Goal: Task Accomplishment & Management: Manage account settings

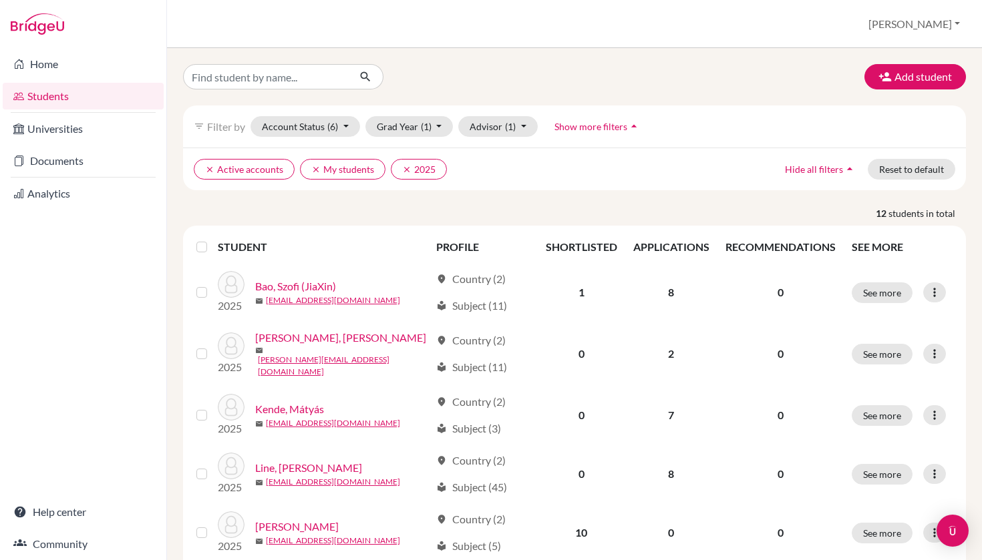
scroll to position [24, 0]
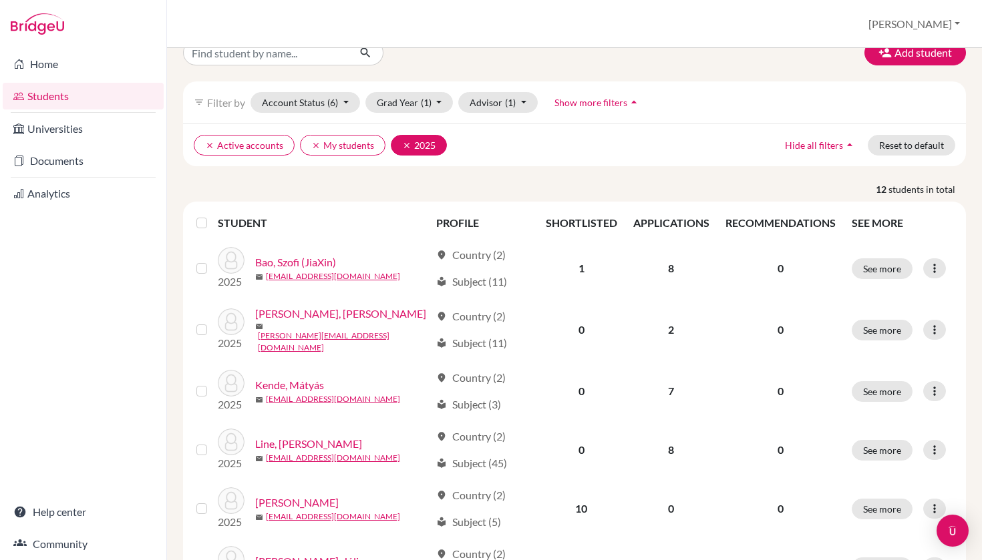
click at [403, 146] on icon "clear" at bounding box center [406, 145] width 9 height 9
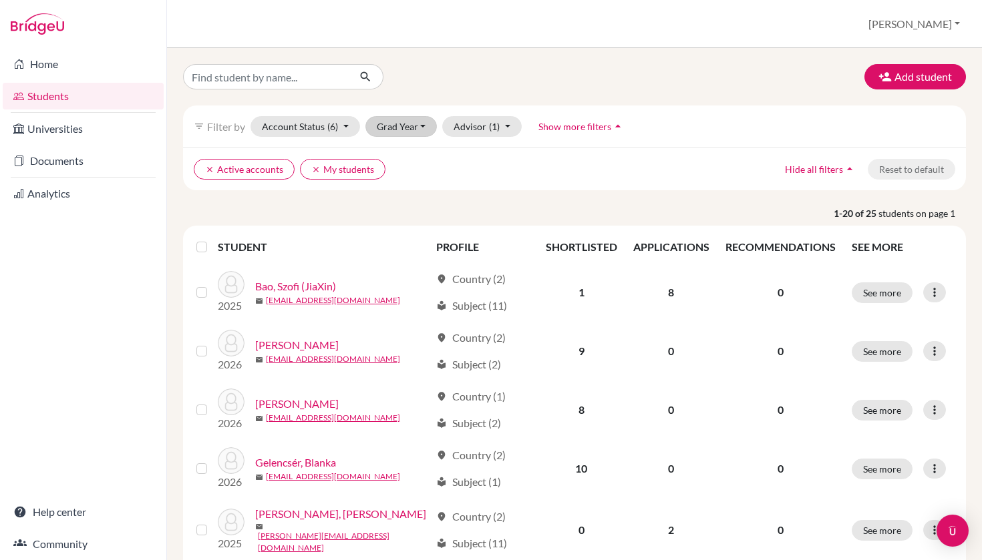
click at [411, 127] on button "Grad Year" at bounding box center [401, 126] width 72 height 21
click at [407, 158] on div "2026" at bounding box center [405, 155] width 47 height 16
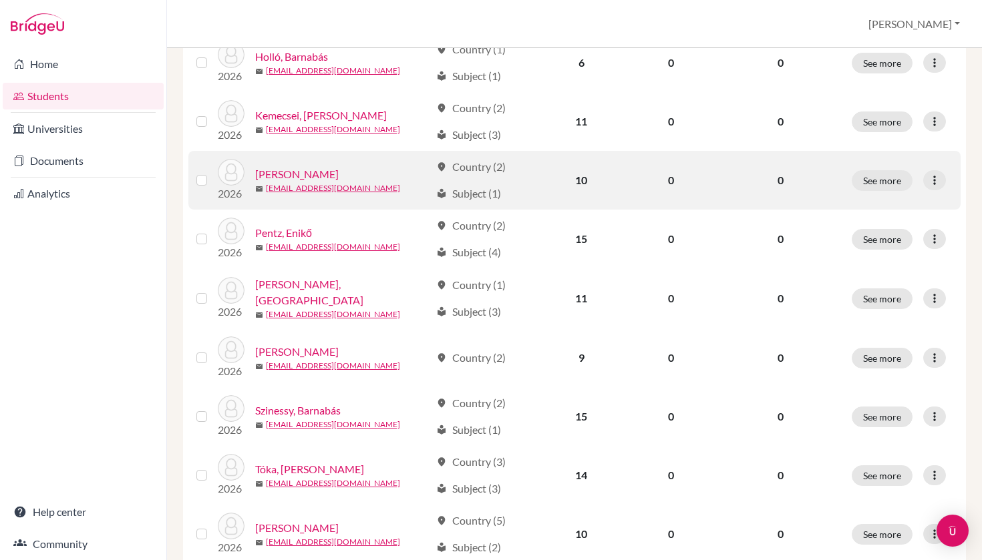
scroll to position [425, 0]
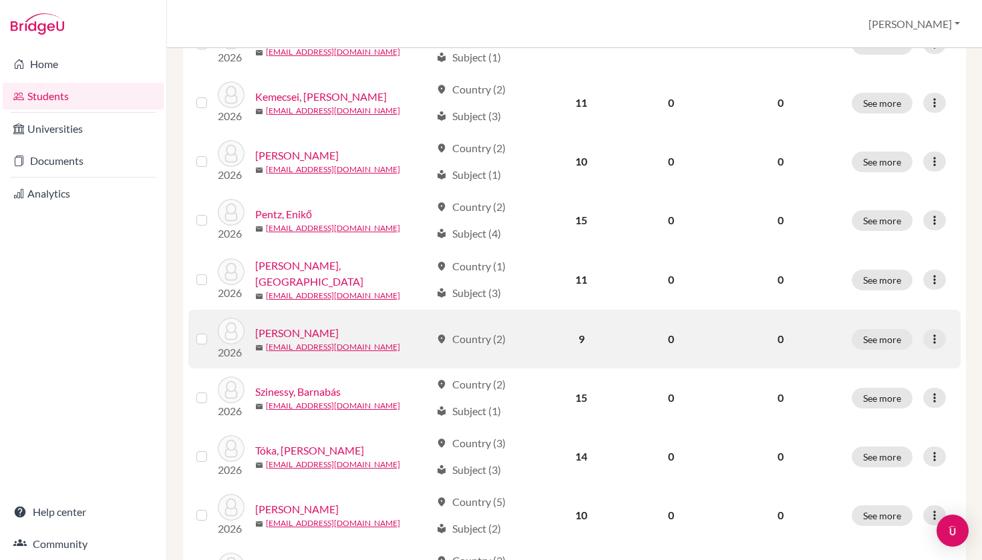
click at [339, 333] on link "[PERSON_NAME]" at bounding box center [296, 333] width 83 height 16
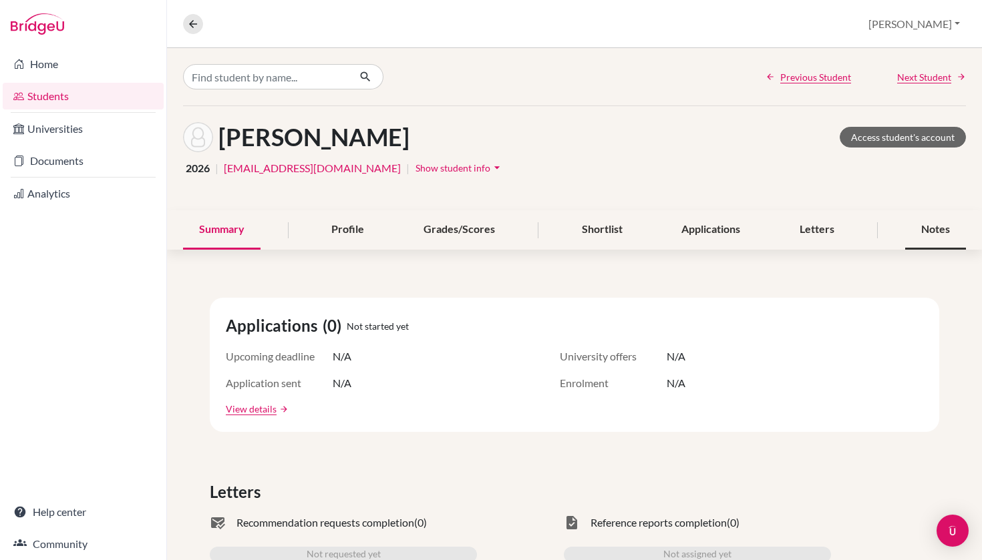
click at [948, 228] on div "Notes" at bounding box center [935, 229] width 61 height 39
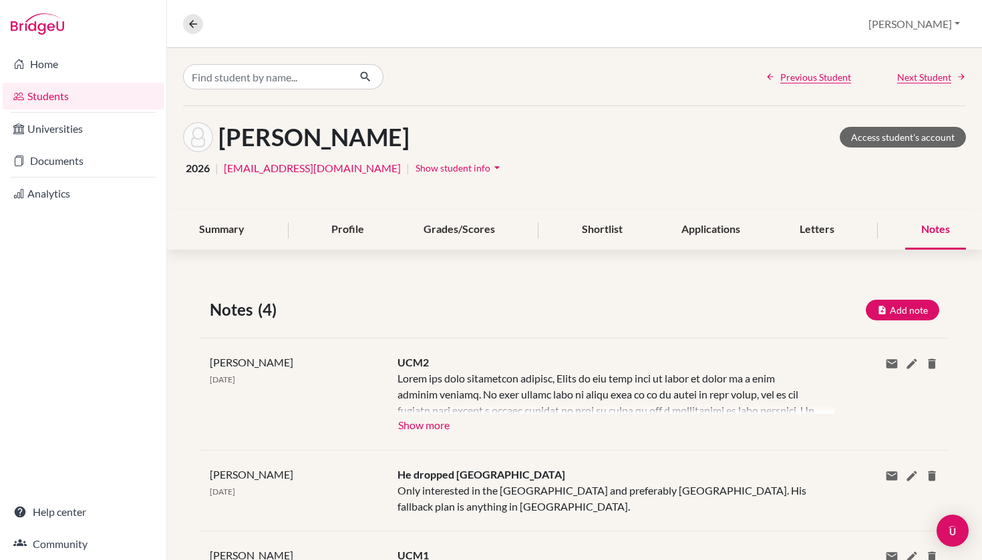
click at [432, 422] on button "Show more" at bounding box center [423, 424] width 53 height 20
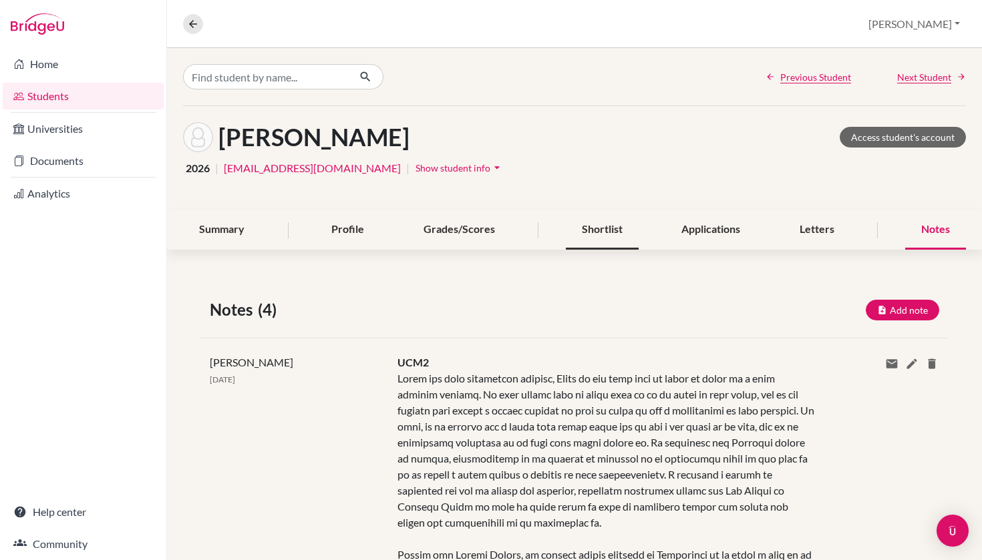
click at [614, 230] on div "Shortlist" at bounding box center [602, 229] width 73 height 39
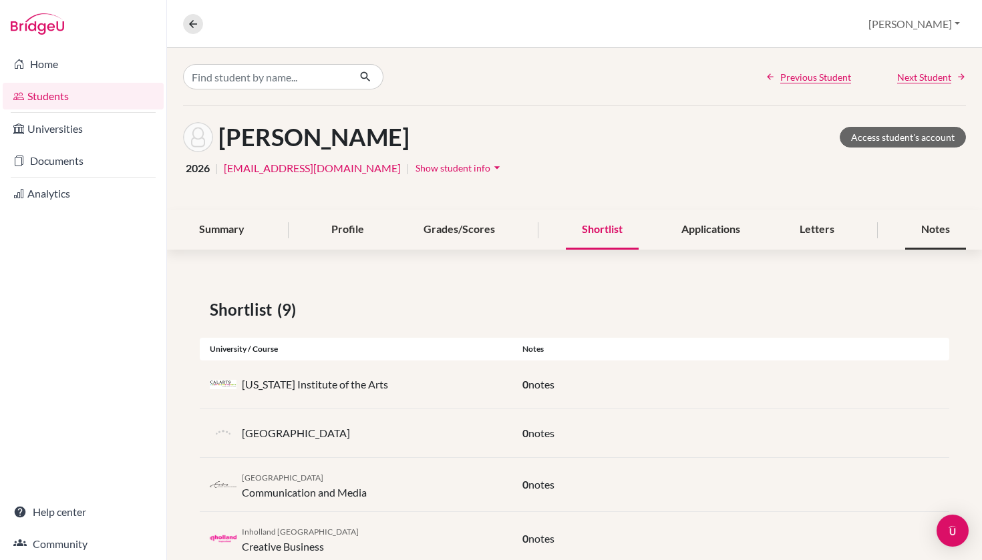
click at [938, 228] on div "Notes" at bounding box center [935, 229] width 61 height 39
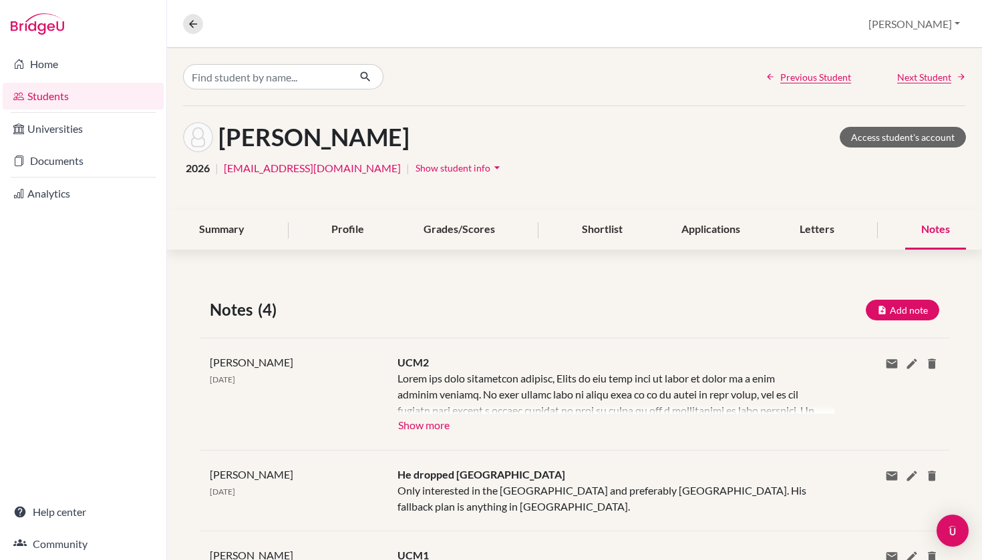
click at [440, 415] on button "Show more" at bounding box center [423, 424] width 53 height 20
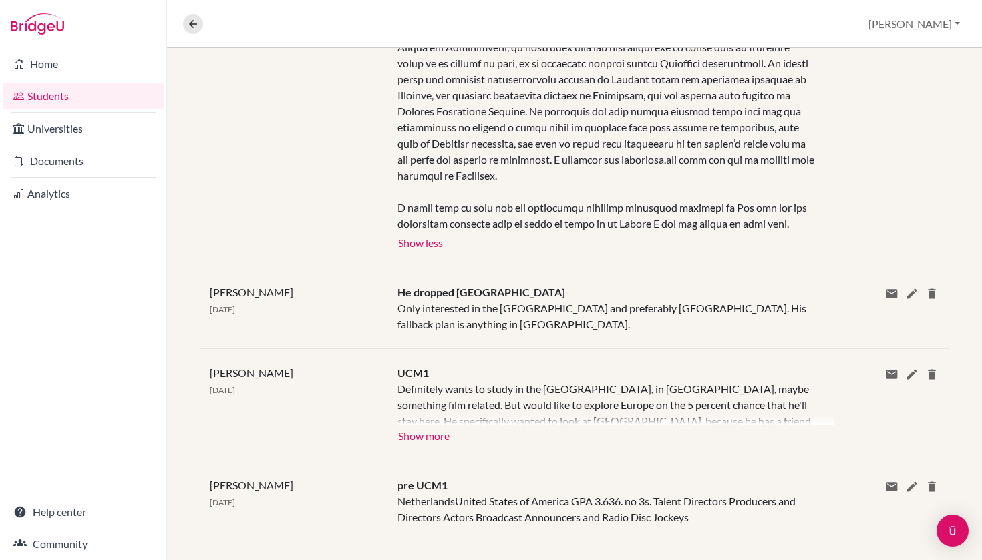
scroll to position [703, 0]
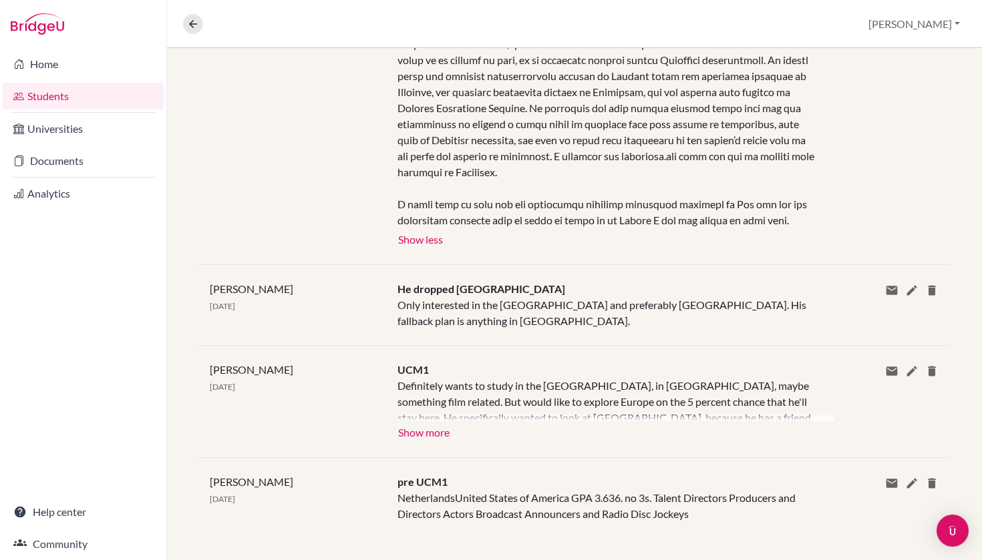
click at [423, 437] on button "Show more" at bounding box center [423, 431] width 53 height 20
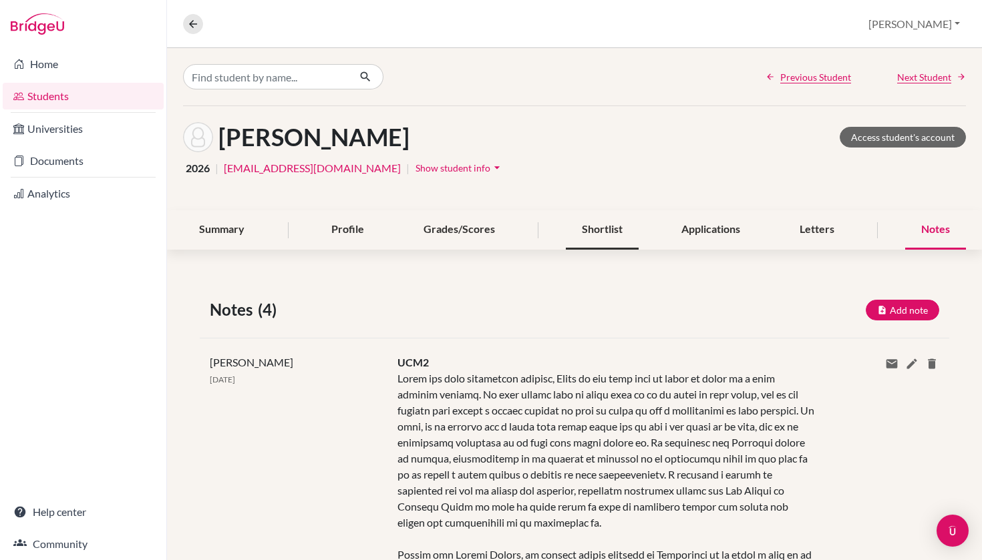
scroll to position [0, 0]
click at [618, 237] on div "Shortlist" at bounding box center [602, 229] width 73 height 39
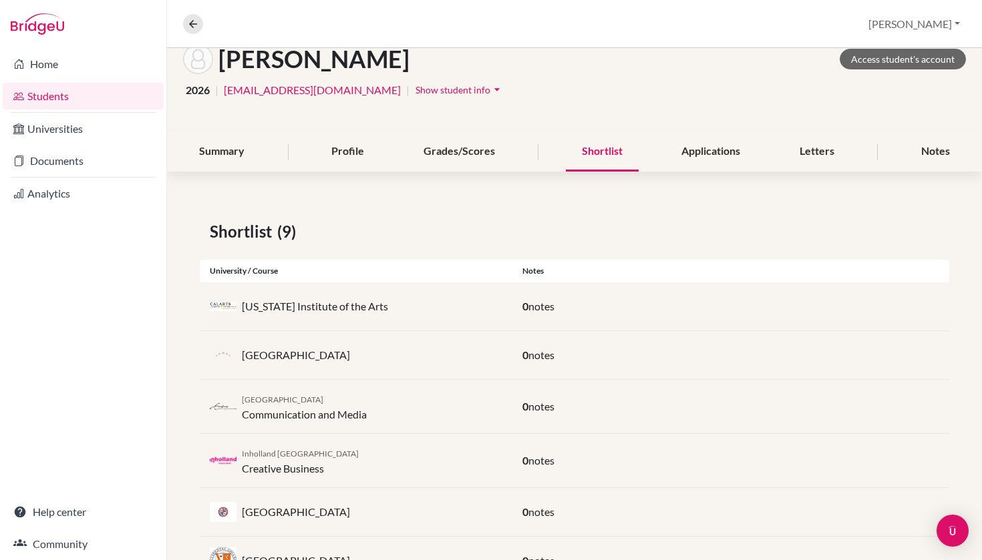
scroll to position [154, 0]
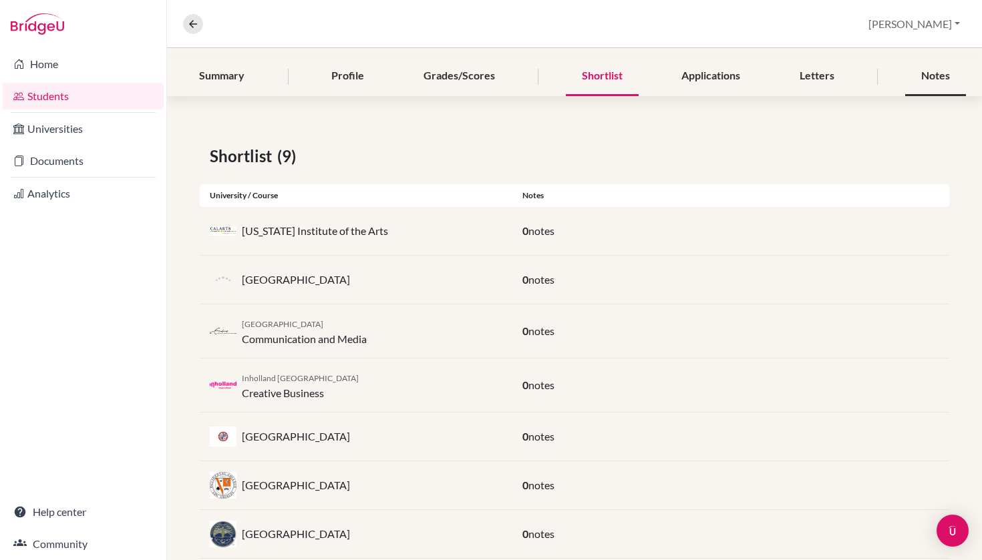
click at [927, 76] on div "Notes" at bounding box center [935, 76] width 61 height 39
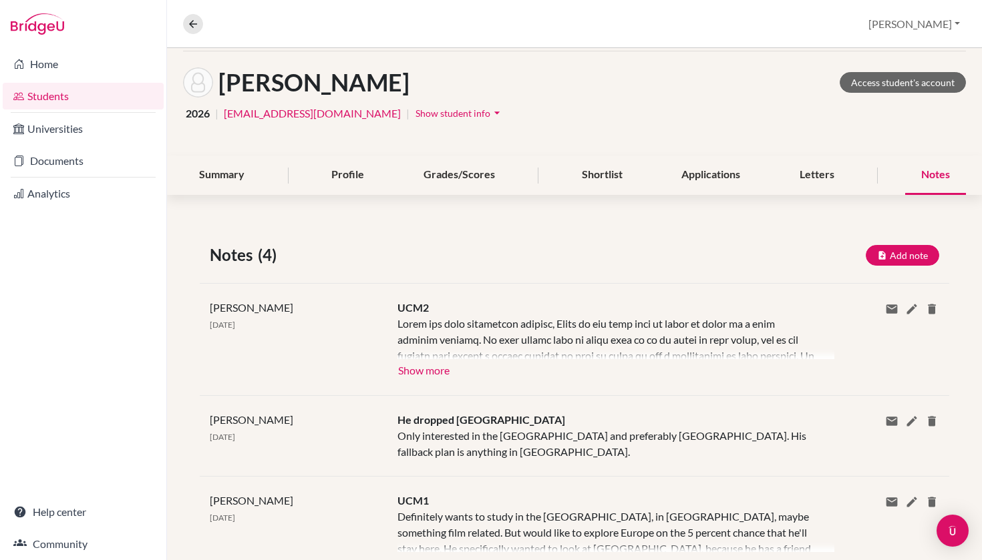
scroll to position [69, 0]
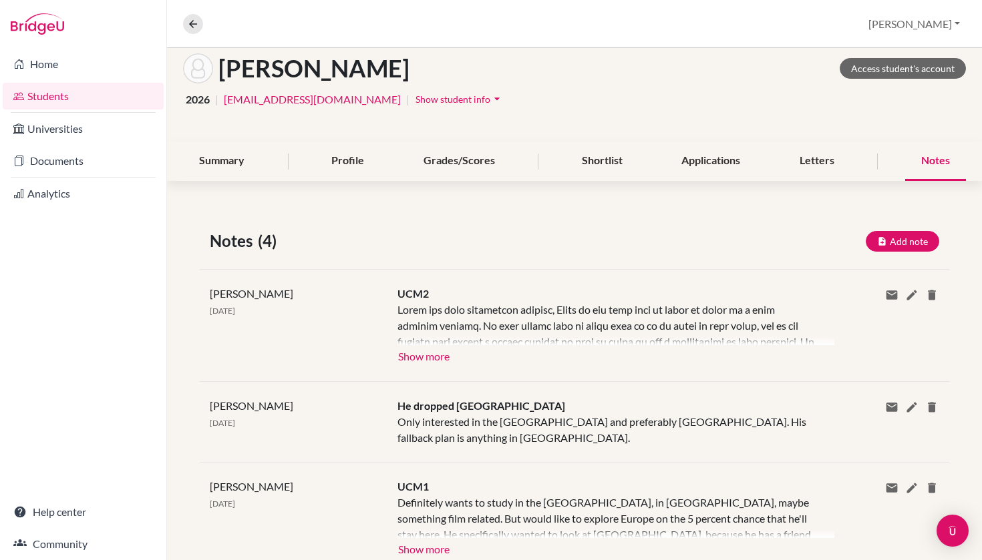
click at [440, 358] on button "Show more" at bounding box center [423, 355] width 53 height 20
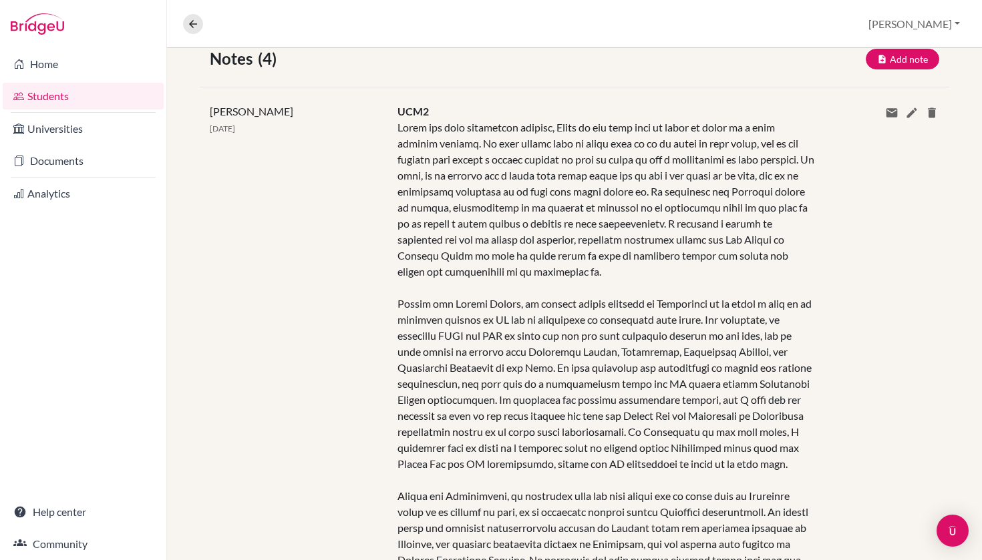
scroll to position [243, 0]
